Goal: Transaction & Acquisition: Download file/media

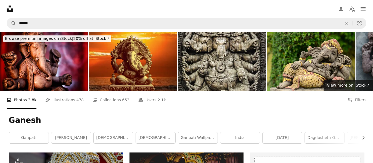
scroll to position [341, 0]
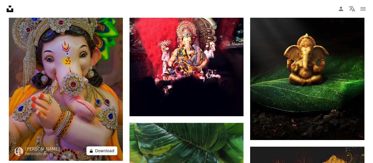
click at [94, 148] on button "A lock Download" at bounding box center [102, 150] width 31 height 9
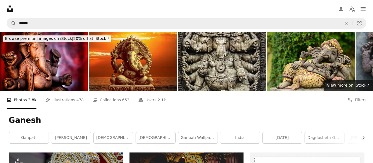
scroll to position [157, 0]
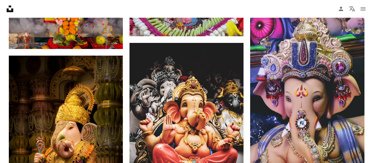
scroll to position [640, 0]
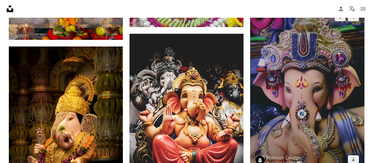
click at [300, 101] on img at bounding box center [307, 88] width 114 height 163
click at [355, 157] on icon "Arrow pointing down" at bounding box center [354, 159] width 4 height 7
